Goal: Task Accomplishment & Management: Manage account settings

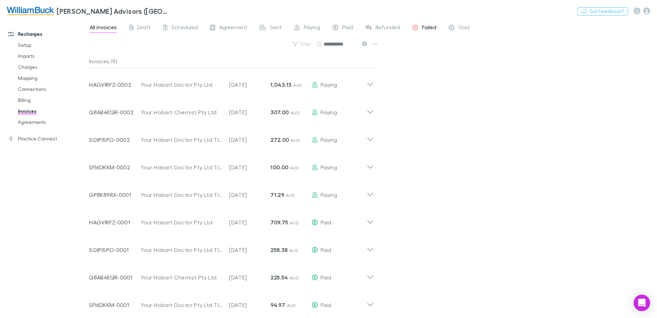
scroll to position [3, 0]
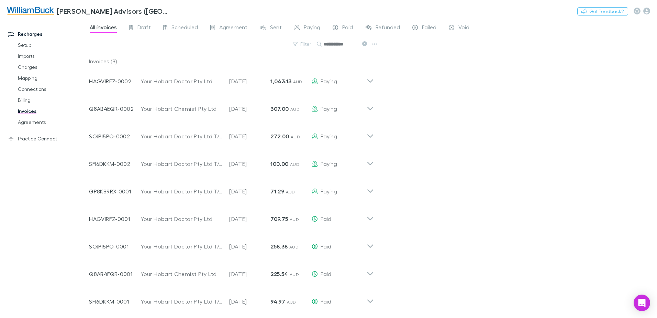
drag, startPoint x: 348, startPoint y: 43, endPoint x: 324, endPoint y: 44, distance: 23.7
click at [324, 44] on input "**********" at bounding box center [341, 44] width 34 height 10
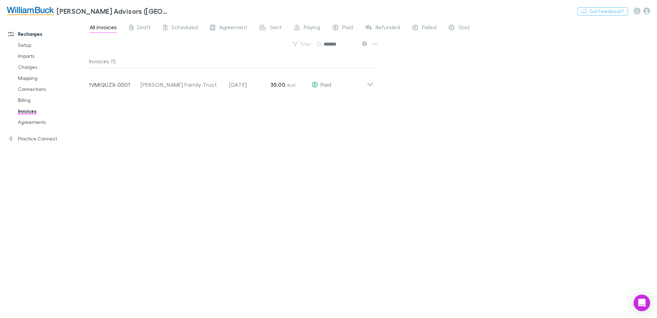
scroll to position [0, 0]
type input "*******"
click at [26, 67] on link "Charges" at bounding box center [52, 67] width 82 height 11
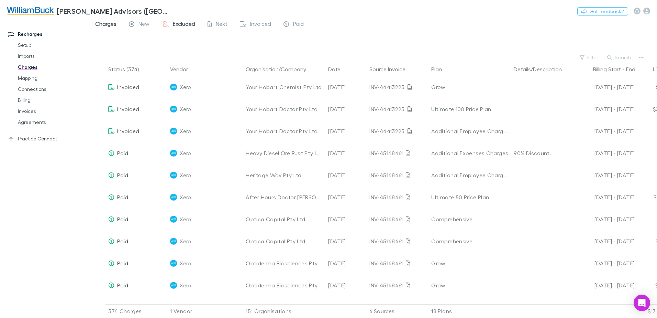
click at [180, 24] on span "Excluded" at bounding box center [184, 24] width 22 height 9
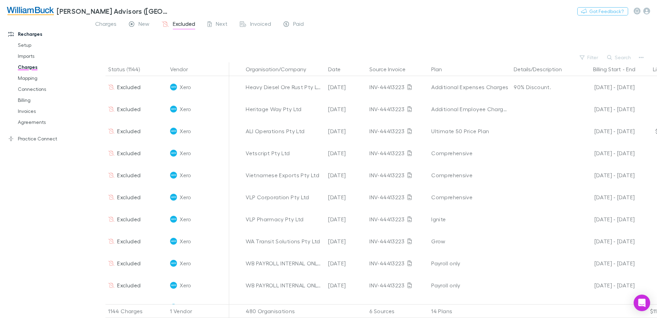
drag, startPoint x: 628, startPoint y: 57, endPoint x: 617, endPoint y: 60, distance: 11.0
click at [627, 57] on button "Search" at bounding box center [619, 57] width 31 height 8
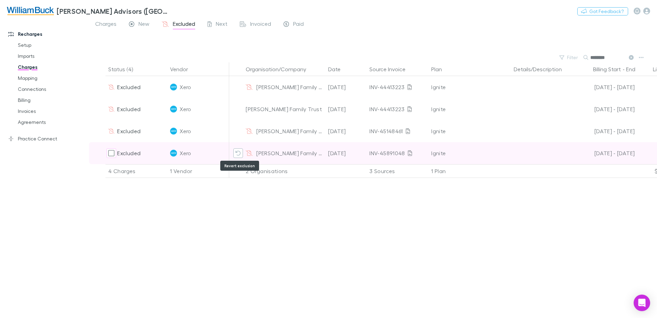
type input "********"
click at [238, 152] on icon "Revert exclusion" at bounding box center [237, 152] width 5 height 5
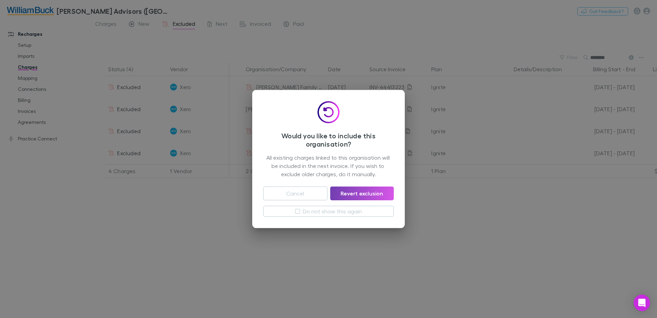
click at [373, 192] on button "Revert exclusion" at bounding box center [362, 193] width 64 height 14
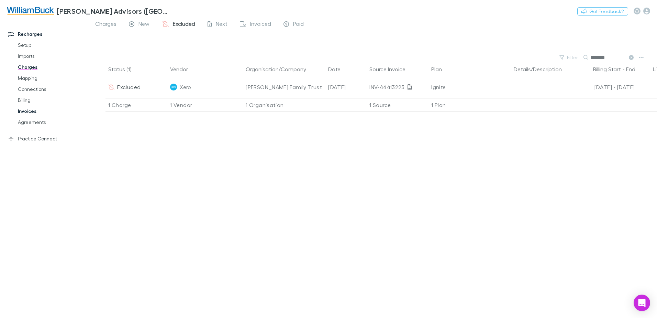
click at [27, 111] on link "Invoices" at bounding box center [52, 111] width 82 height 11
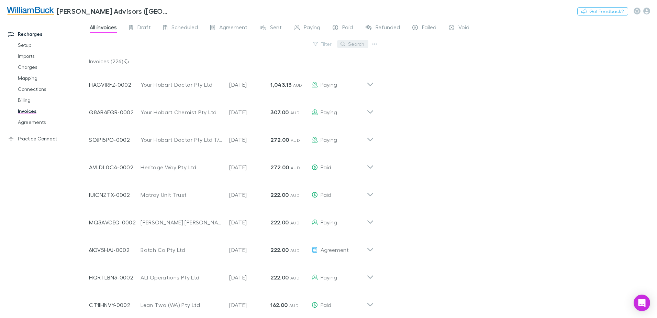
click at [354, 45] on button "Search" at bounding box center [352, 44] width 31 height 8
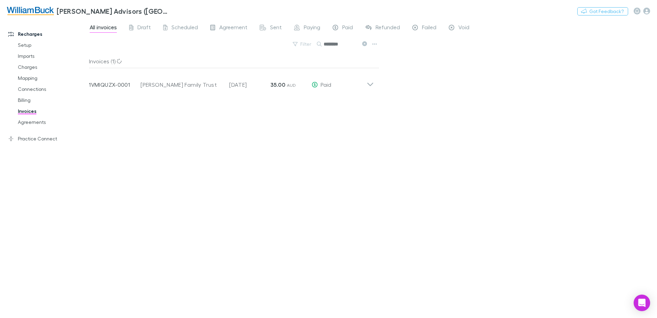
type input "********"
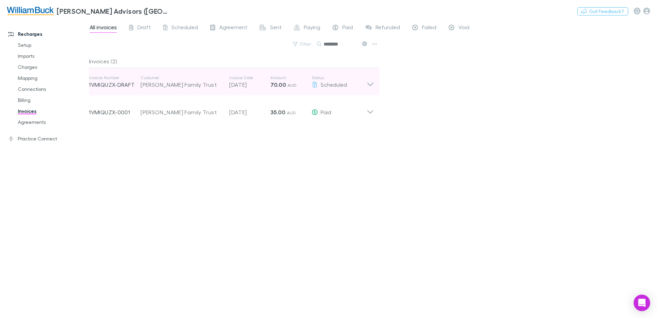
click at [372, 84] on icon at bounding box center [370, 82] width 7 height 14
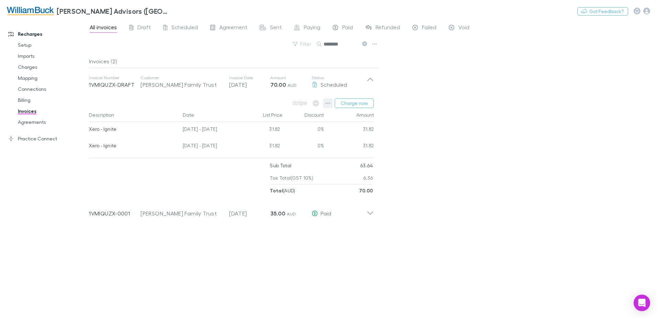
click at [328, 101] on icon "button" at bounding box center [328, 102] width 5 height 5
click at [264, 175] on p "View charges" at bounding box center [286, 175] width 84 height 8
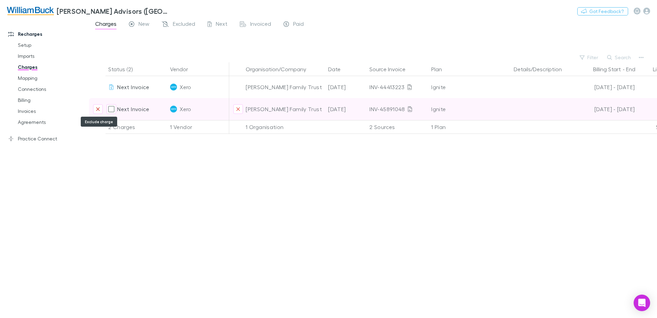
click at [98, 108] on icon "Exclude charge" at bounding box center [98, 108] width 4 height 5
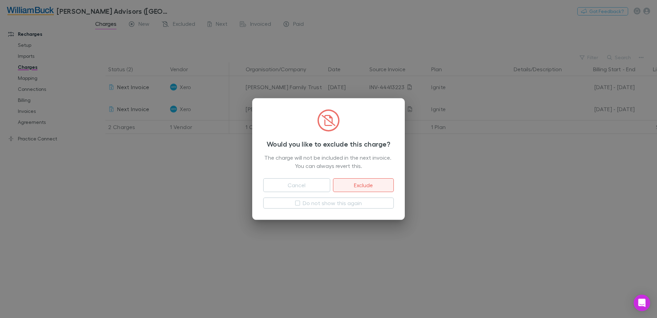
click at [372, 185] on button "Exclude" at bounding box center [363, 185] width 61 height 14
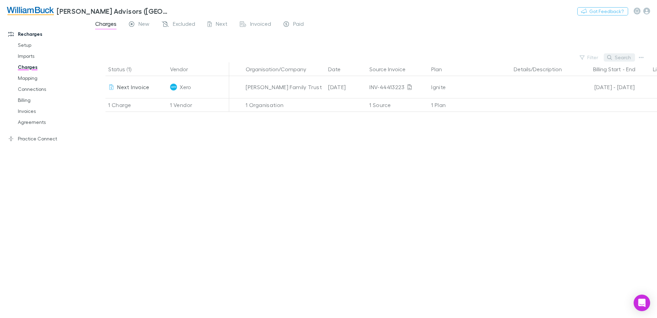
click at [622, 56] on button "Search" at bounding box center [619, 57] width 31 height 8
type input "********"
click at [25, 111] on link "Invoices" at bounding box center [52, 111] width 82 height 11
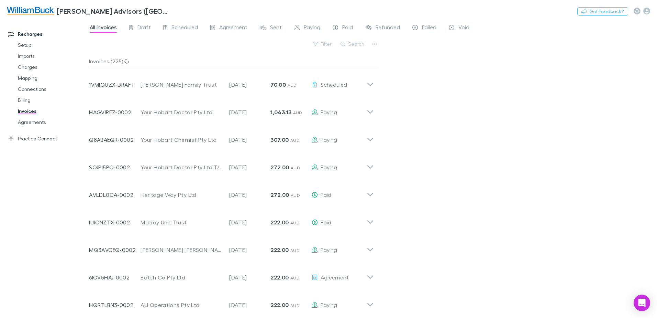
drag, startPoint x: 358, startPoint y: 44, endPoint x: 343, endPoint y: 52, distance: 17.1
click at [357, 44] on button "Search" at bounding box center [352, 44] width 31 height 8
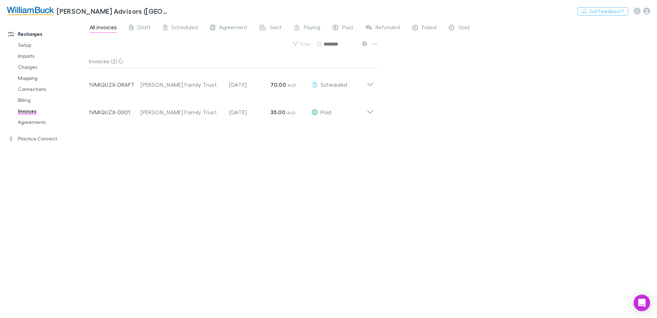
type input "********"
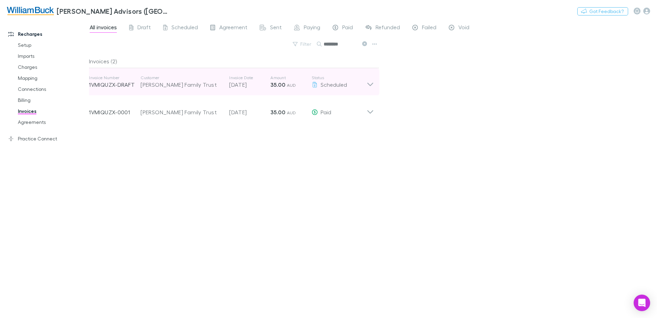
click at [370, 83] on icon at bounding box center [370, 82] width 7 height 14
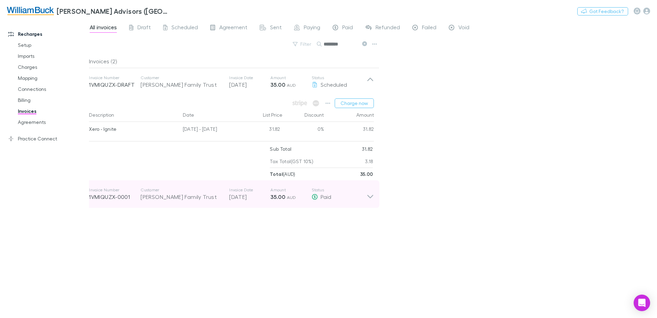
click at [370, 197] on icon at bounding box center [370, 196] width 6 height 3
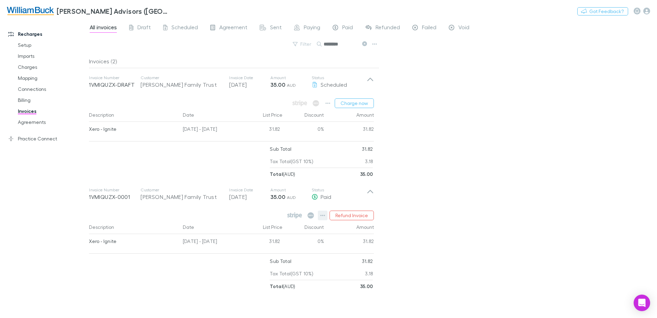
click at [322, 216] on icon "button" at bounding box center [323, 214] width 5 height 1
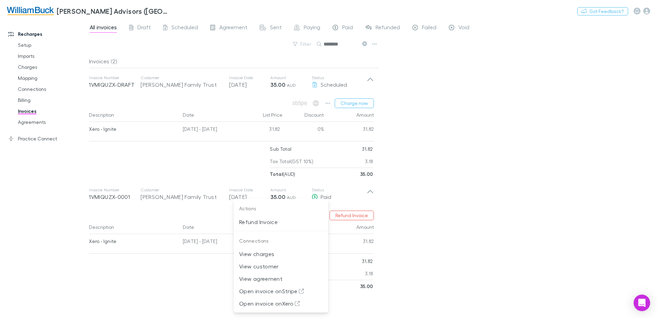
click at [515, 217] on div at bounding box center [328, 159] width 657 height 318
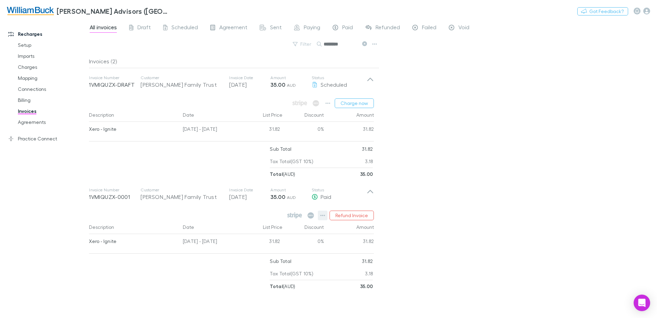
click at [324, 215] on icon "button" at bounding box center [322, 214] width 5 height 5
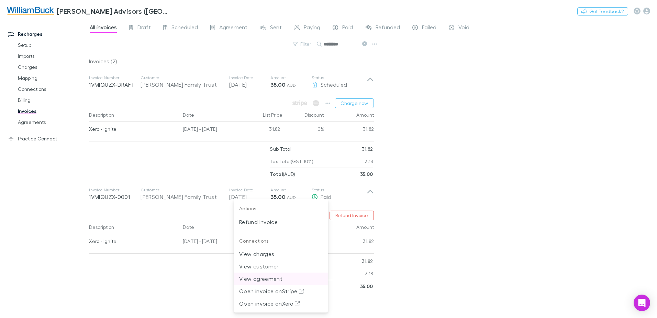
click at [270, 279] on p "View agreement" at bounding box center [281, 278] width 84 height 8
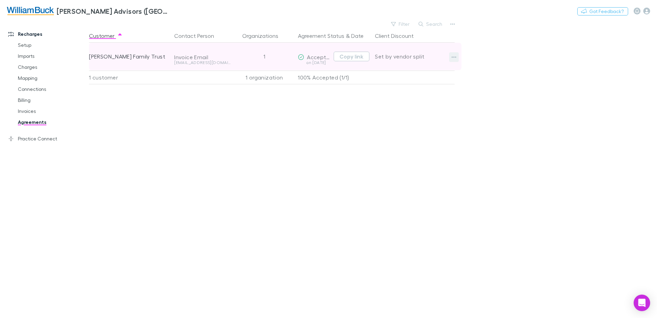
click at [455, 56] on icon "button" at bounding box center [454, 56] width 5 height 5
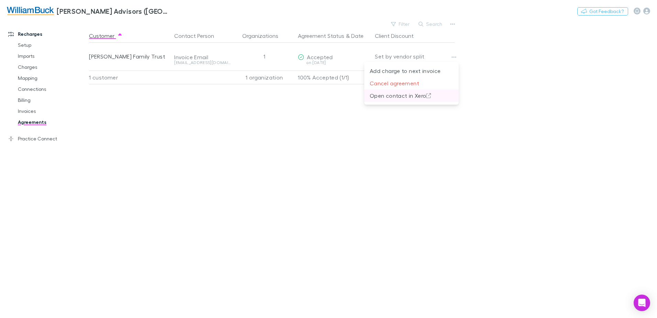
click at [407, 97] on p "Open contact in Xero" at bounding box center [412, 95] width 84 height 8
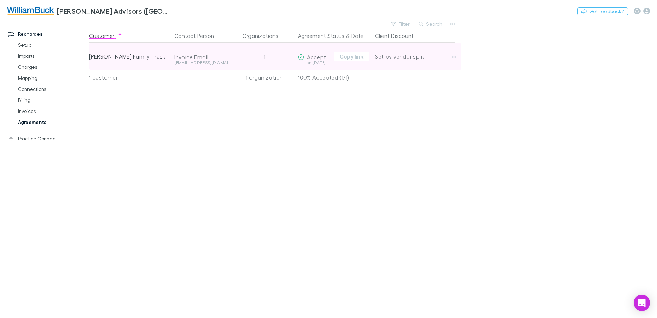
drag, startPoint x: 352, startPoint y: 56, endPoint x: 361, endPoint y: 51, distance: 10.3
click at [352, 56] on button "Copy link" at bounding box center [352, 57] width 36 height 10
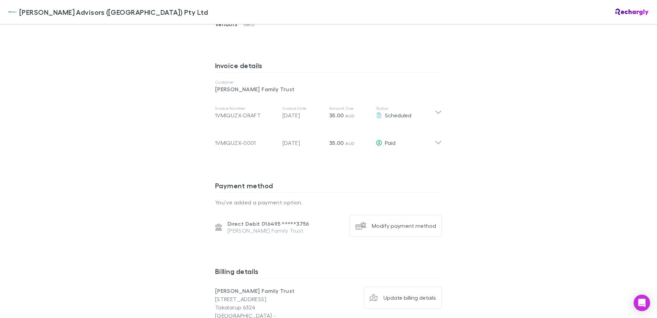
scroll to position [309, 0]
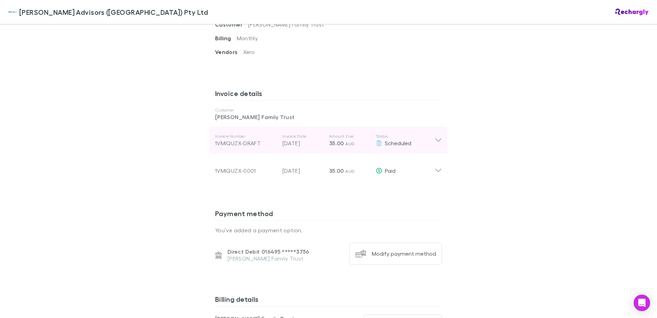
click at [437, 136] on icon at bounding box center [438, 140] width 7 height 8
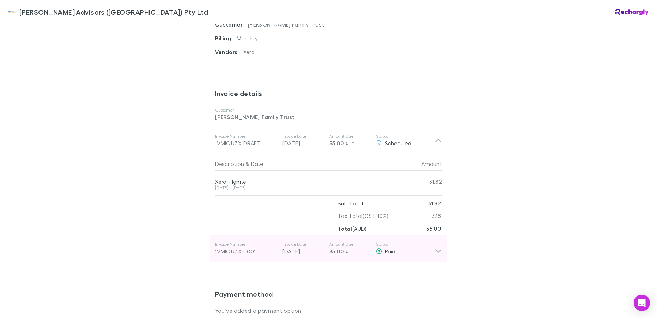
click at [435, 241] on icon at bounding box center [438, 248] width 7 height 14
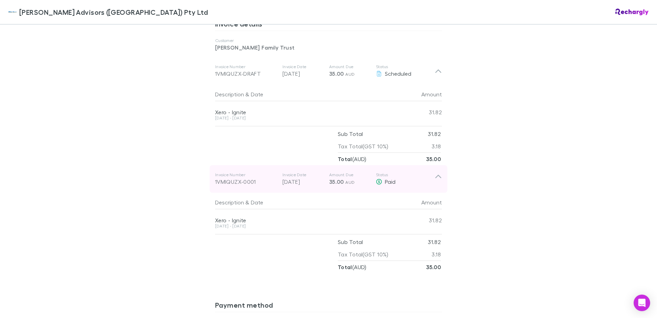
scroll to position [378, 0]
click at [435, 175] on icon at bounding box center [438, 176] width 6 height 3
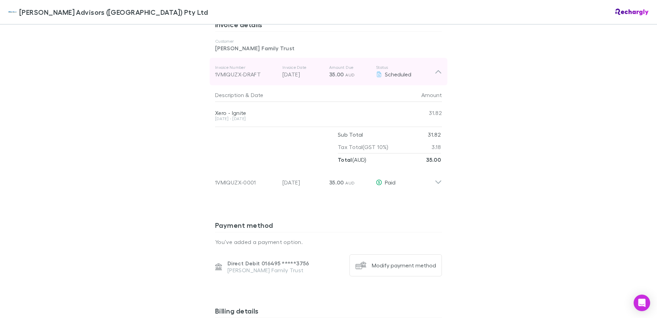
click at [435, 67] on icon at bounding box center [438, 71] width 7 height 8
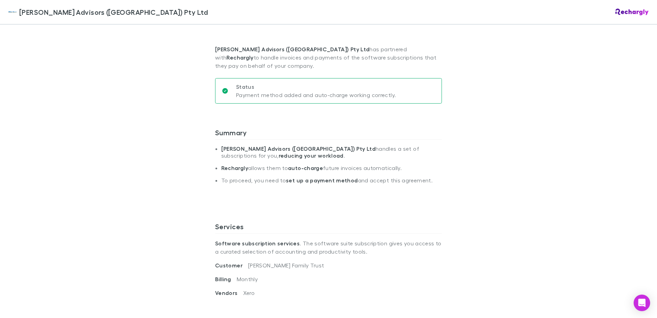
scroll to position [0, 0]
